Goal: Information Seeking & Learning: Learn about a topic

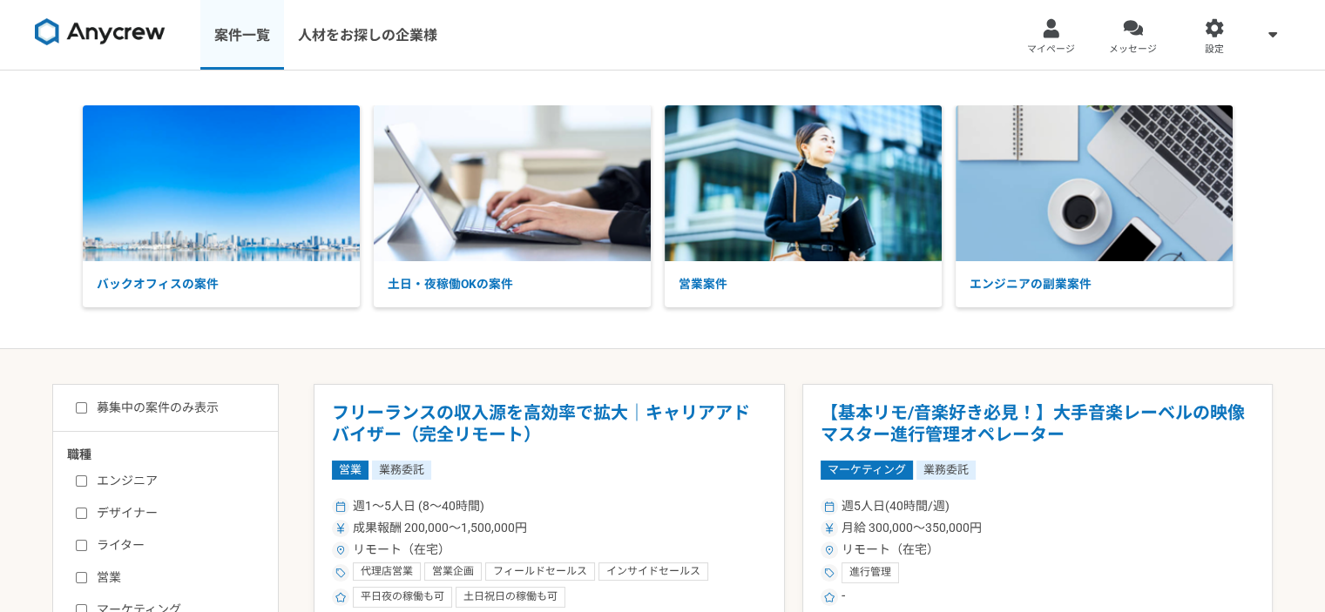
click at [260, 38] on link "案件一覧" at bounding box center [242, 35] width 84 height 70
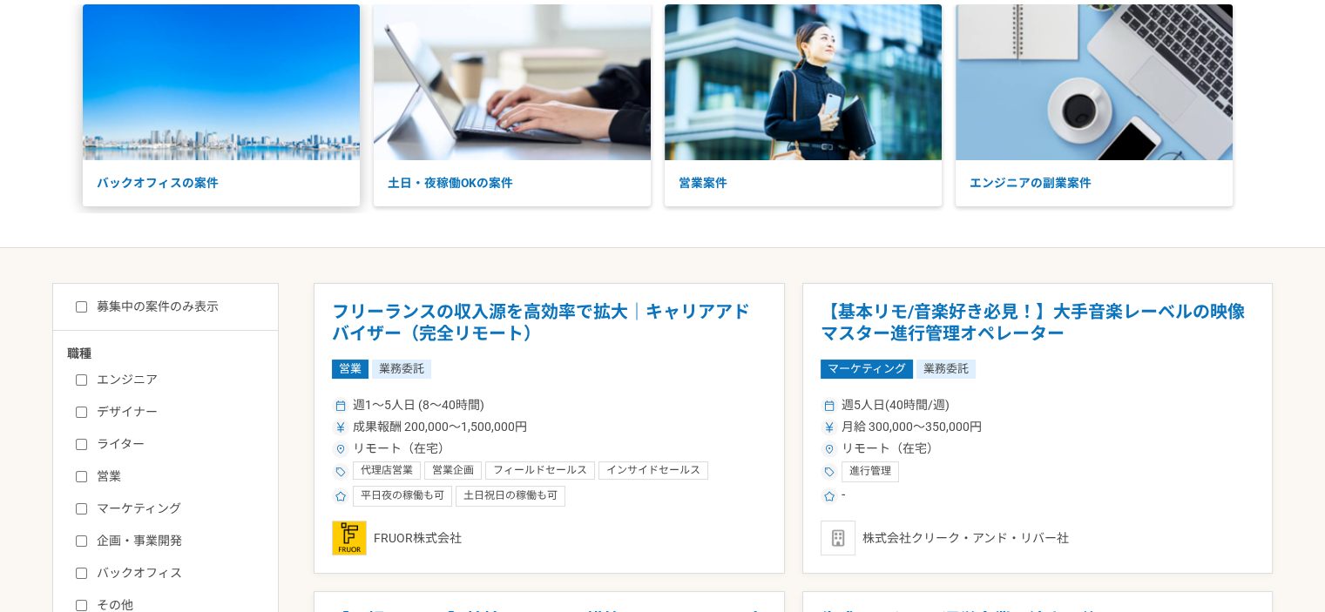
scroll to position [348, 0]
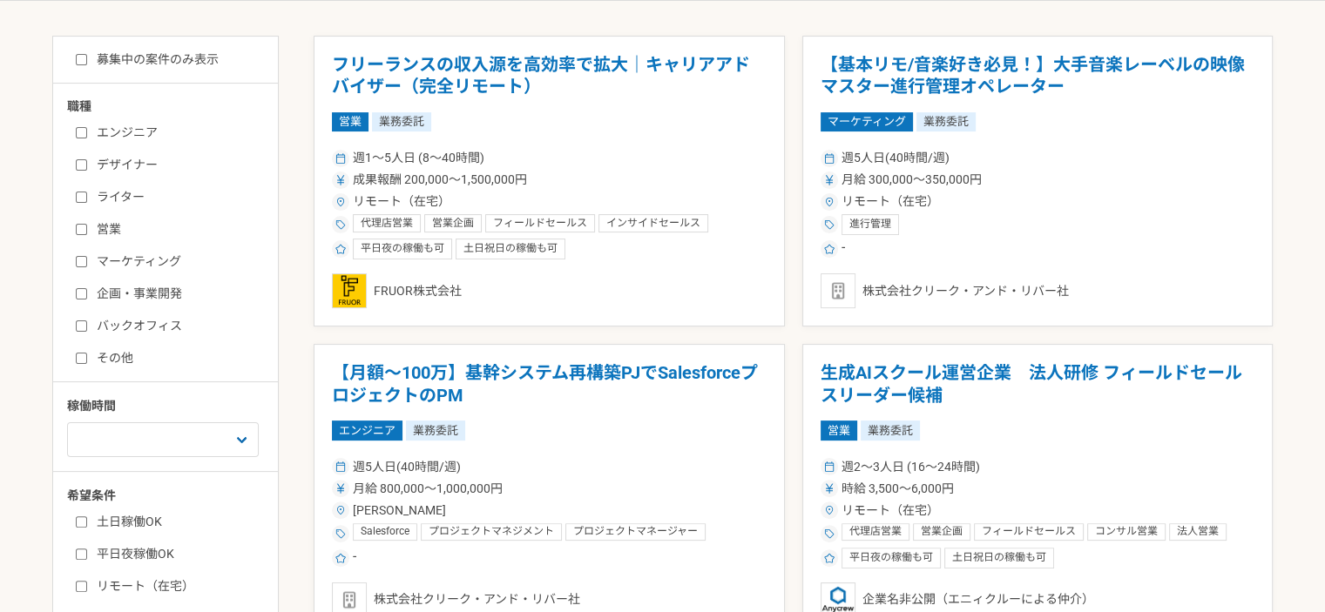
click at [78, 257] on input "マーケティング" at bounding box center [81, 261] width 11 height 11
checkbox input "true"
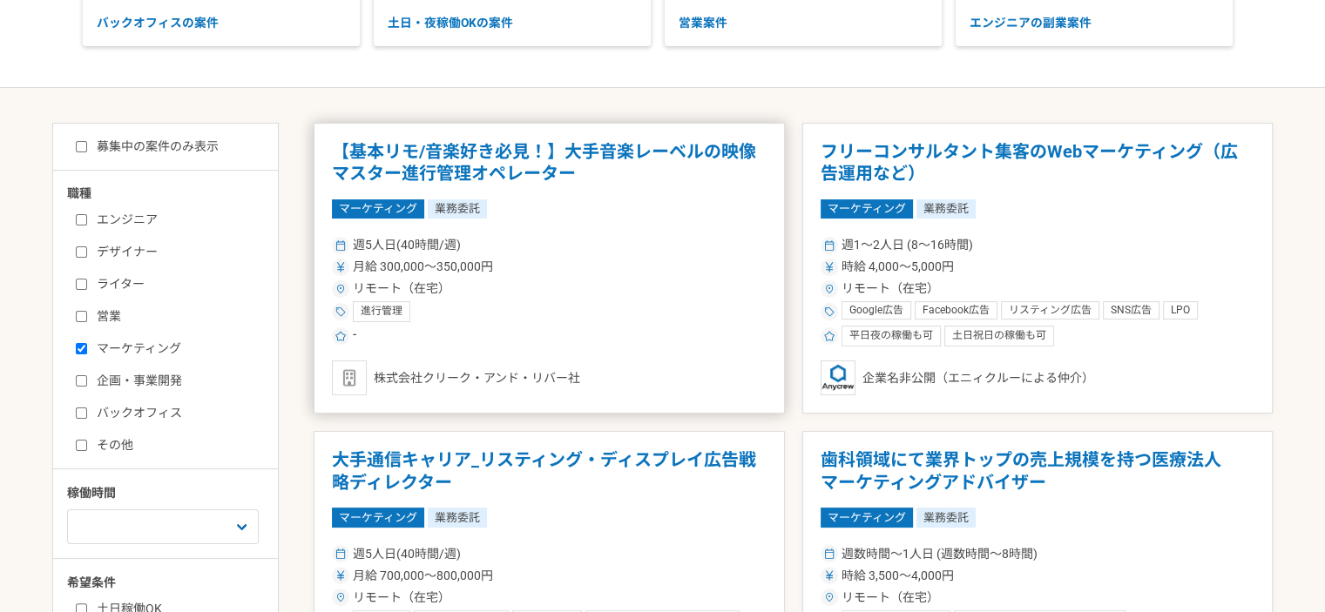
scroll to position [523, 0]
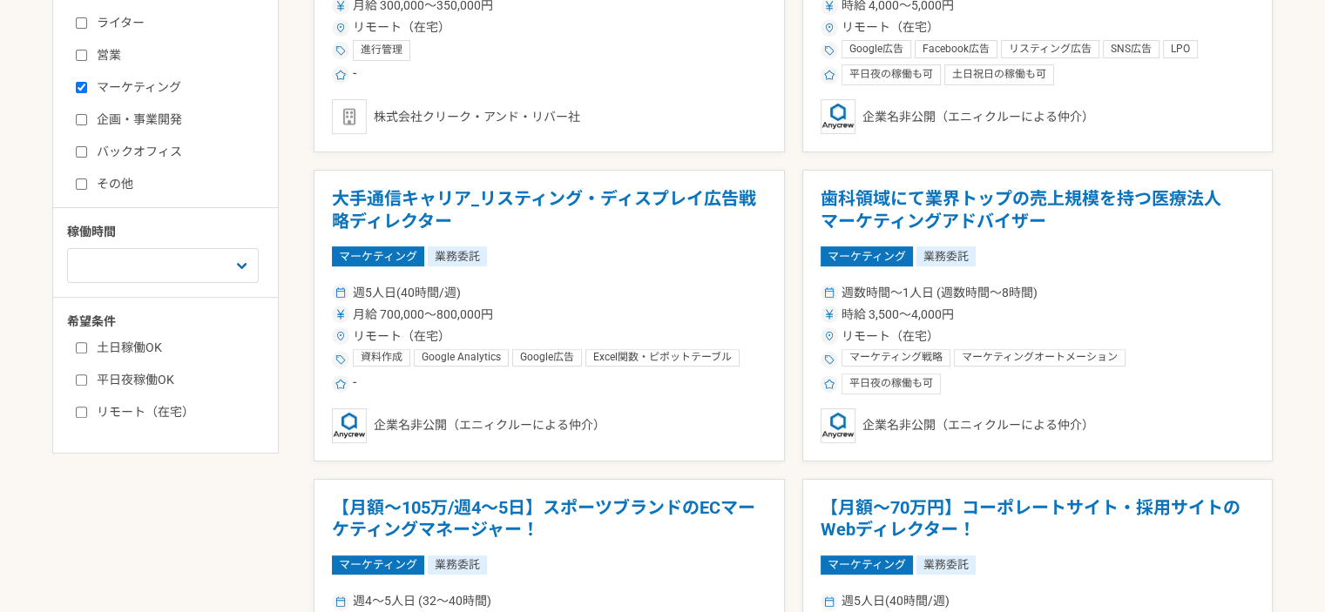
click at [78, 409] on input "リモート（在宅）" at bounding box center [81, 412] width 11 height 11
checkbox input "true"
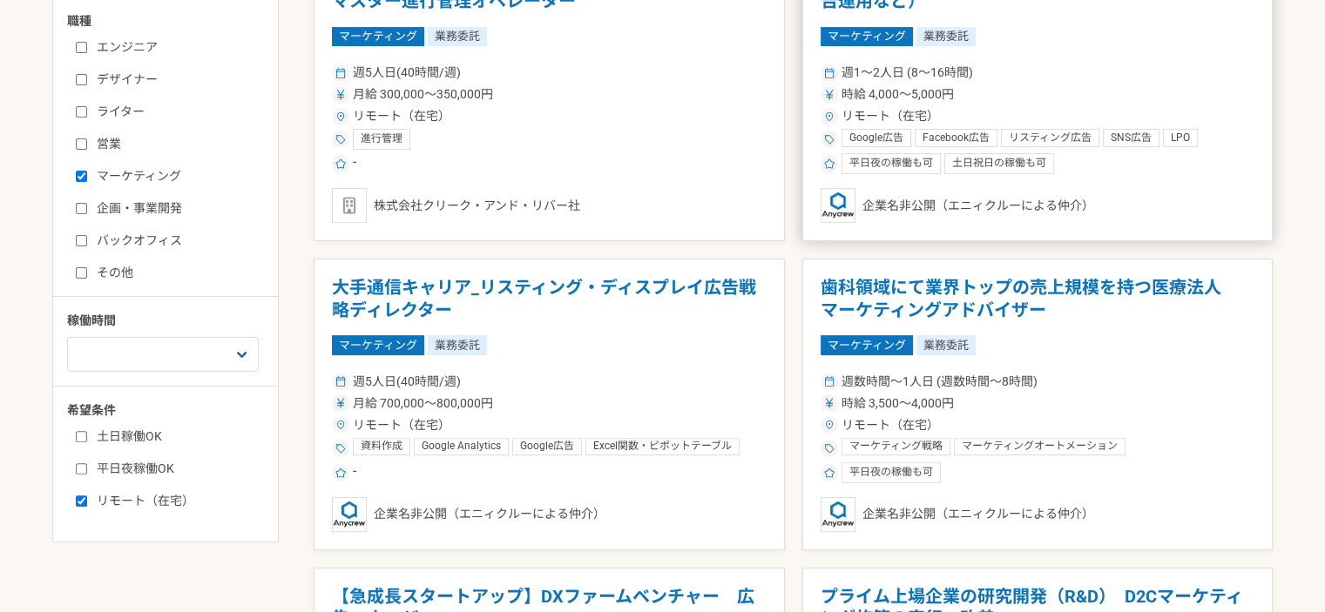
scroll to position [436, 0]
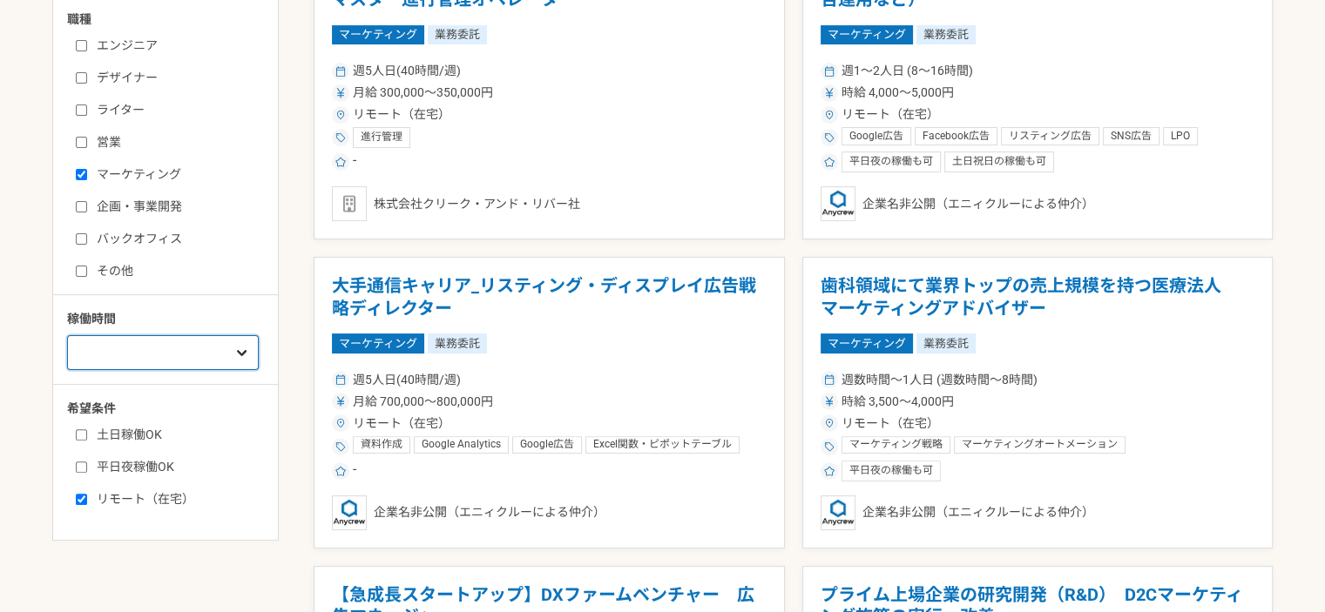
click at [215, 341] on select "週1人日（8時間）以下 週2人日（16時間）以下 週3人日（24時間）以下 週4人日（32時間）以下 週5人日（40時間）以下" at bounding box center [163, 352] width 192 height 35
select select "3"
click at [67, 335] on select "週1人日（8時間）以下 週2人日（16時間）以下 週3人日（24時間）以下 週4人日（32時間）以下 週5人日（40時間）以下" at bounding box center [163, 352] width 192 height 35
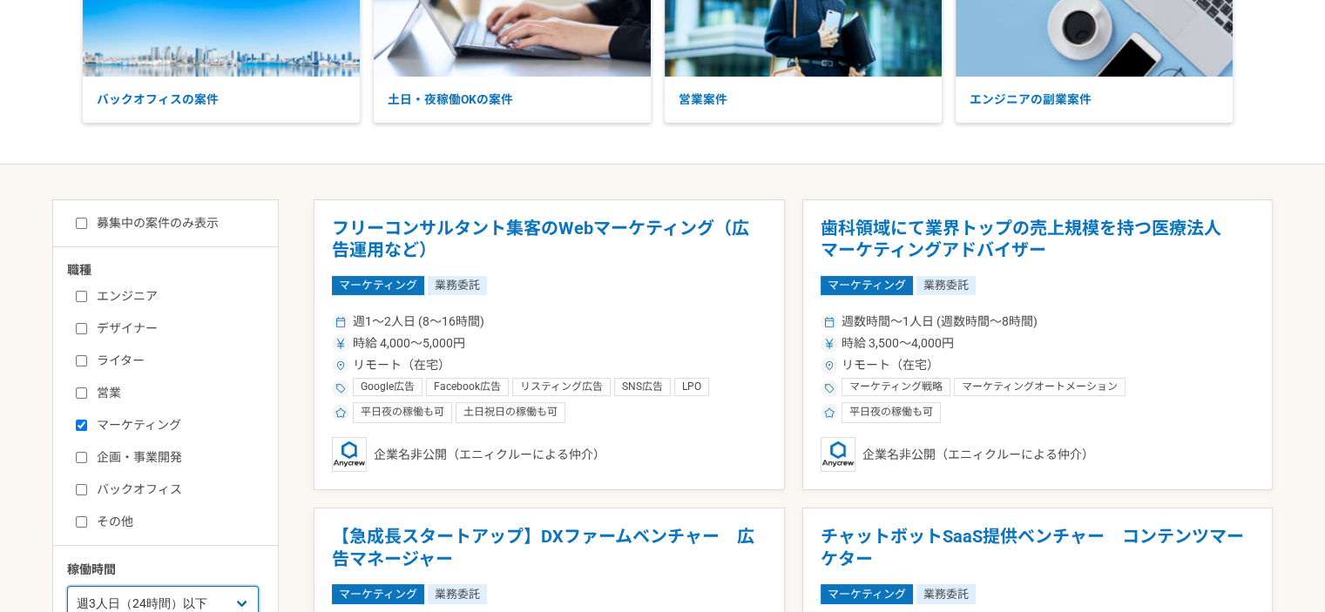
scroll to position [174, 0]
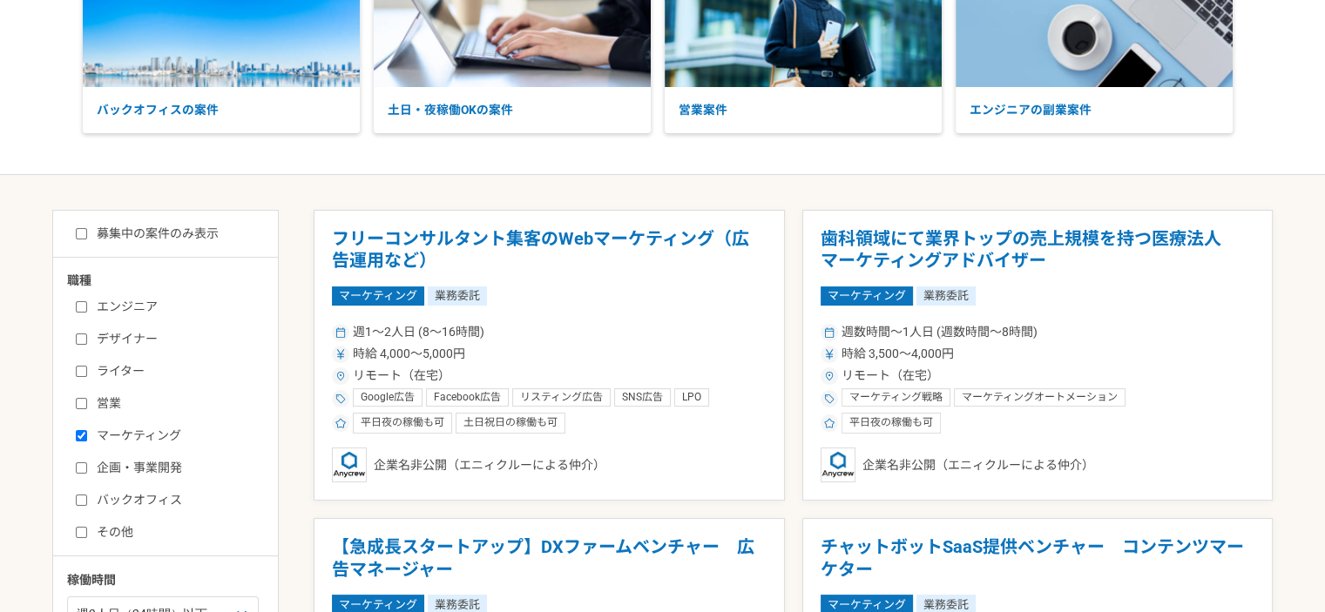
click at [83, 233] on input "募集中の案件のみ表示" at bounding box center [81, 233] width 11 height 11
checkbox input "true"
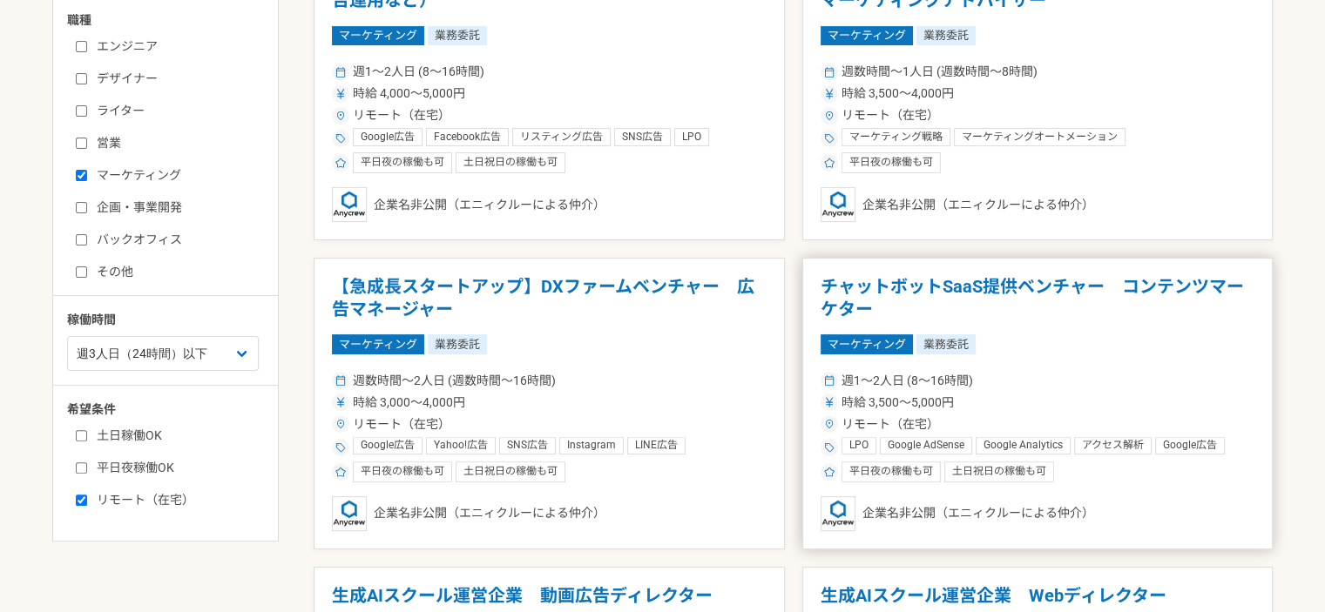
scroll to position [436, 0]
click at [896, 270] on article "チャットボットSaaS提供ベンチャー　コンテンツマーケター マーケティング 業務委託 週1〜2人日 (8〜16時間) 時給 3,500〜5,000円 リモート…" at bounding box center [1037, 403] width 471 height 292
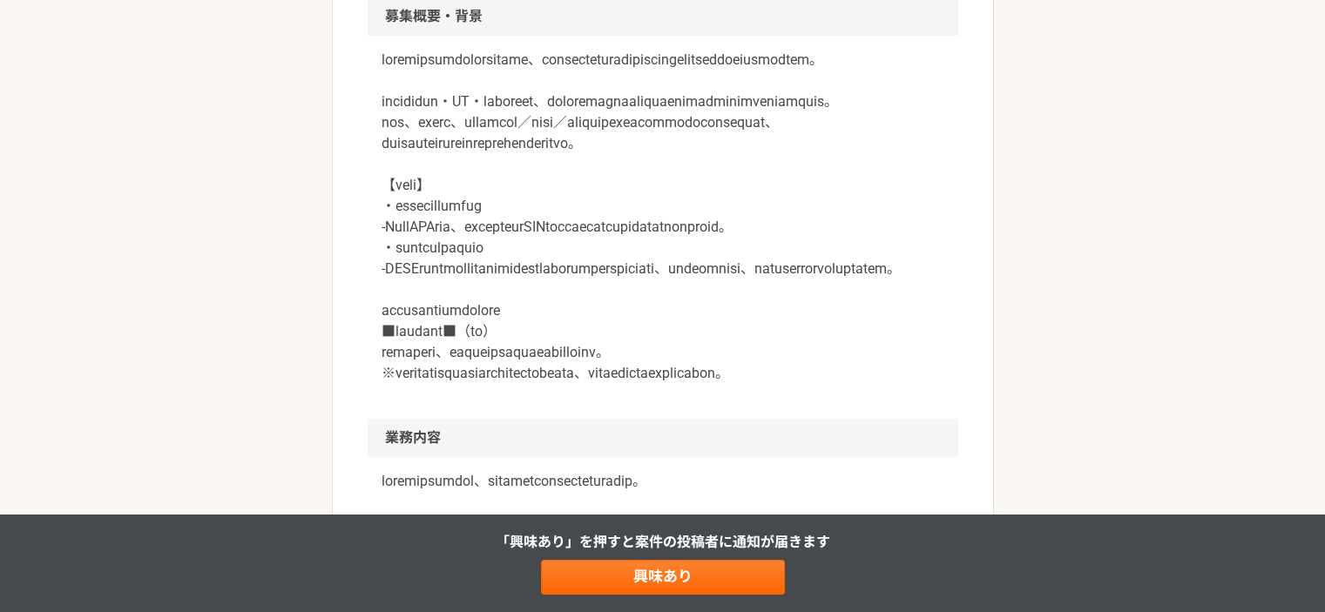
scroll to position [871, 0]
